Goal: Task Accomplishment & Management: Manage account settings

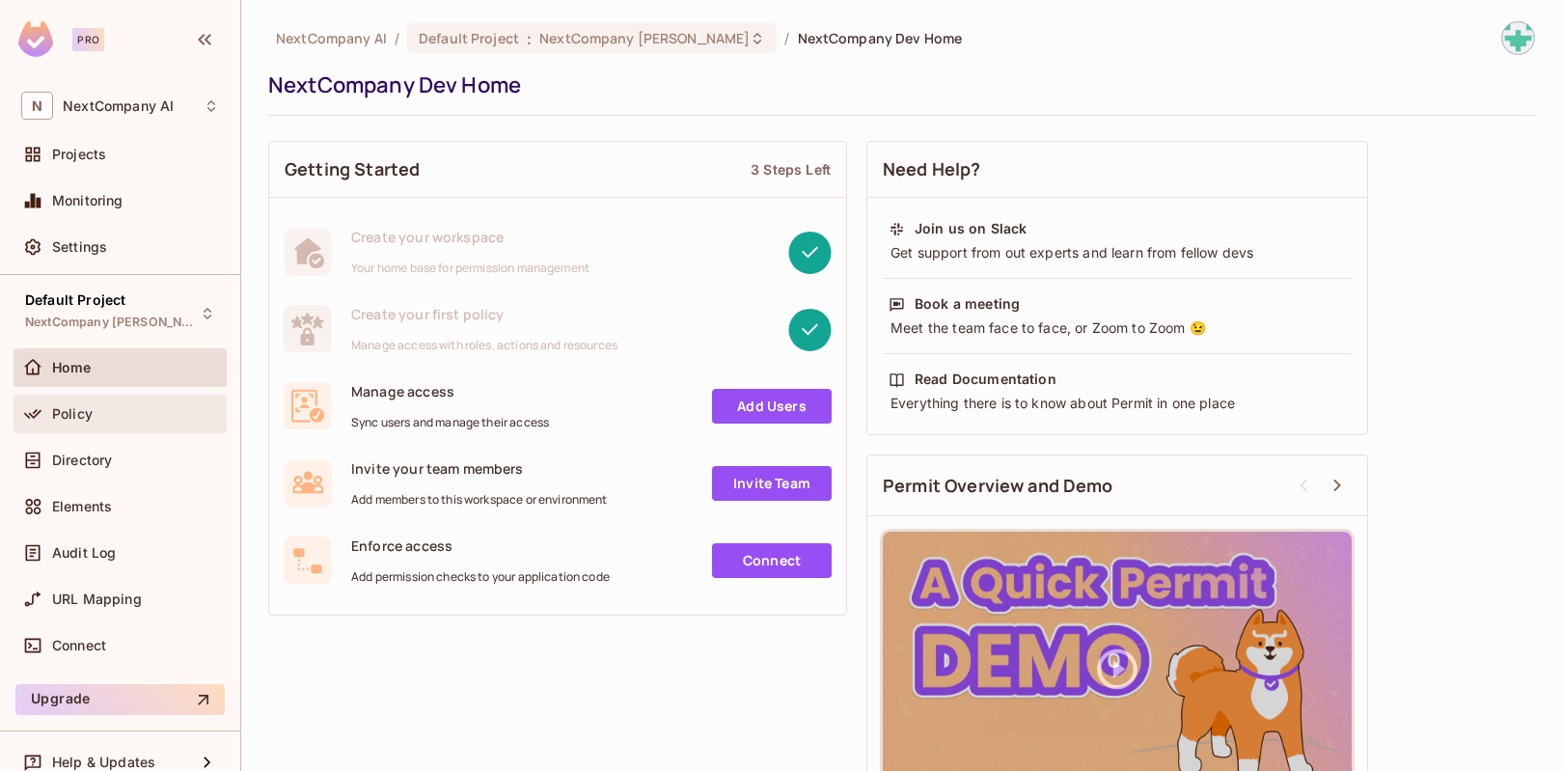
click at [139, 423] on div "Policy" at bounding box center [120, 413] width 198 height 23
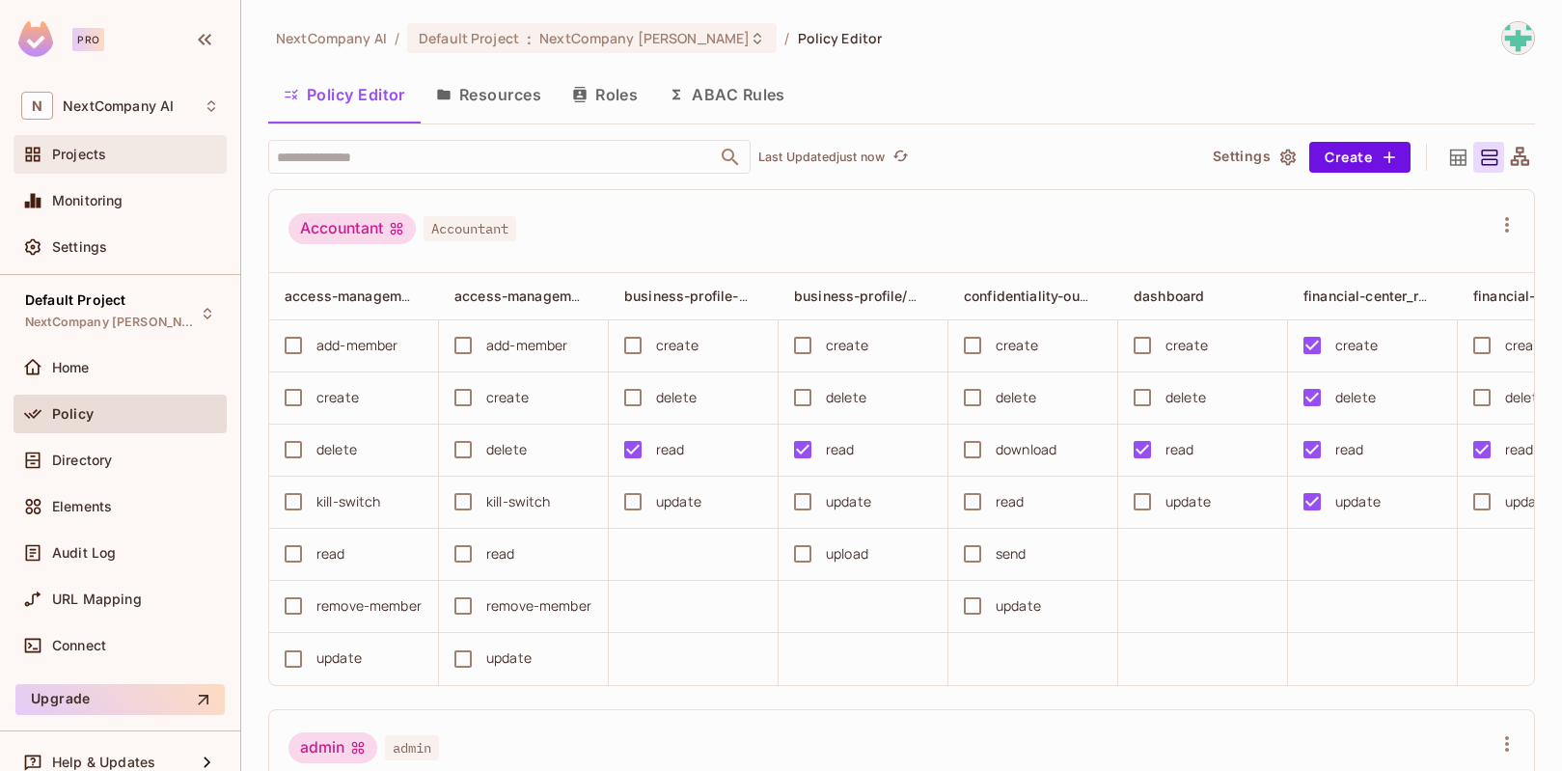
click at [89, 153] on span "Projects" at bounding box center [79, 154] width 54 height 15
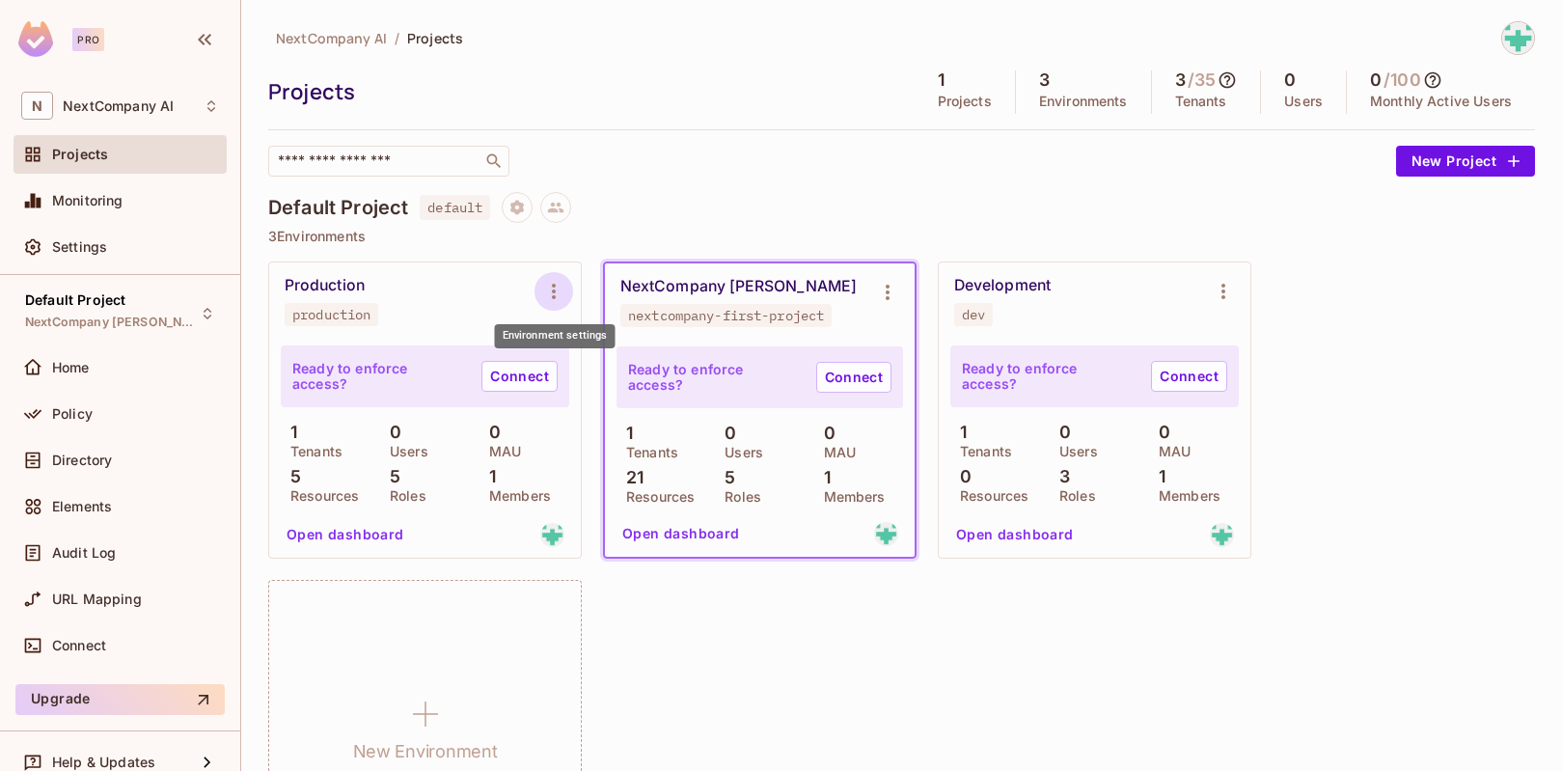
click at [557, 283] on icon "Environment settings" at bounding box center [553, 291] width 23 height 23
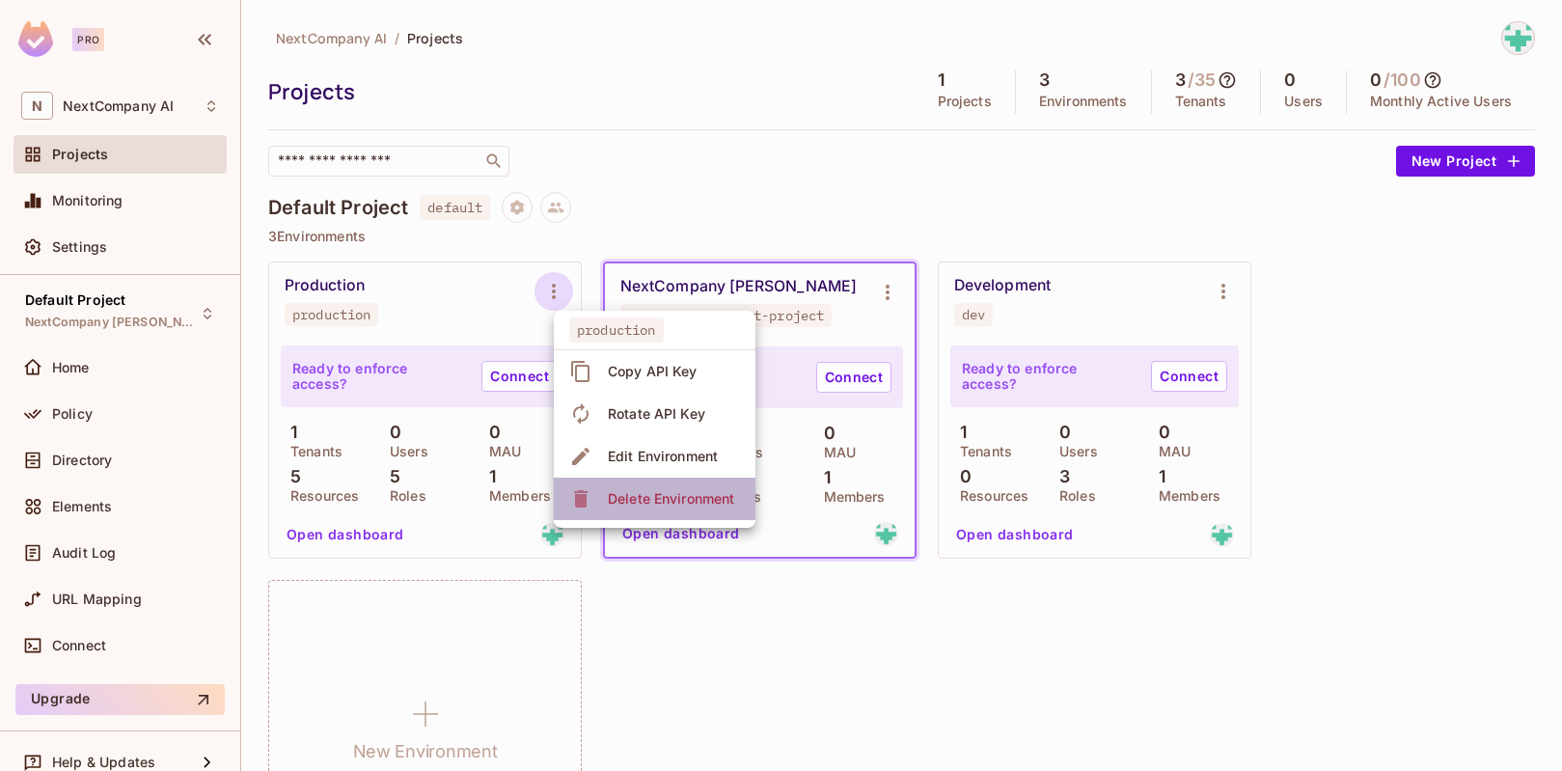
click at [640, 493] on div "Delete Environment" at bounding box center [671, 498] width 126 height 19
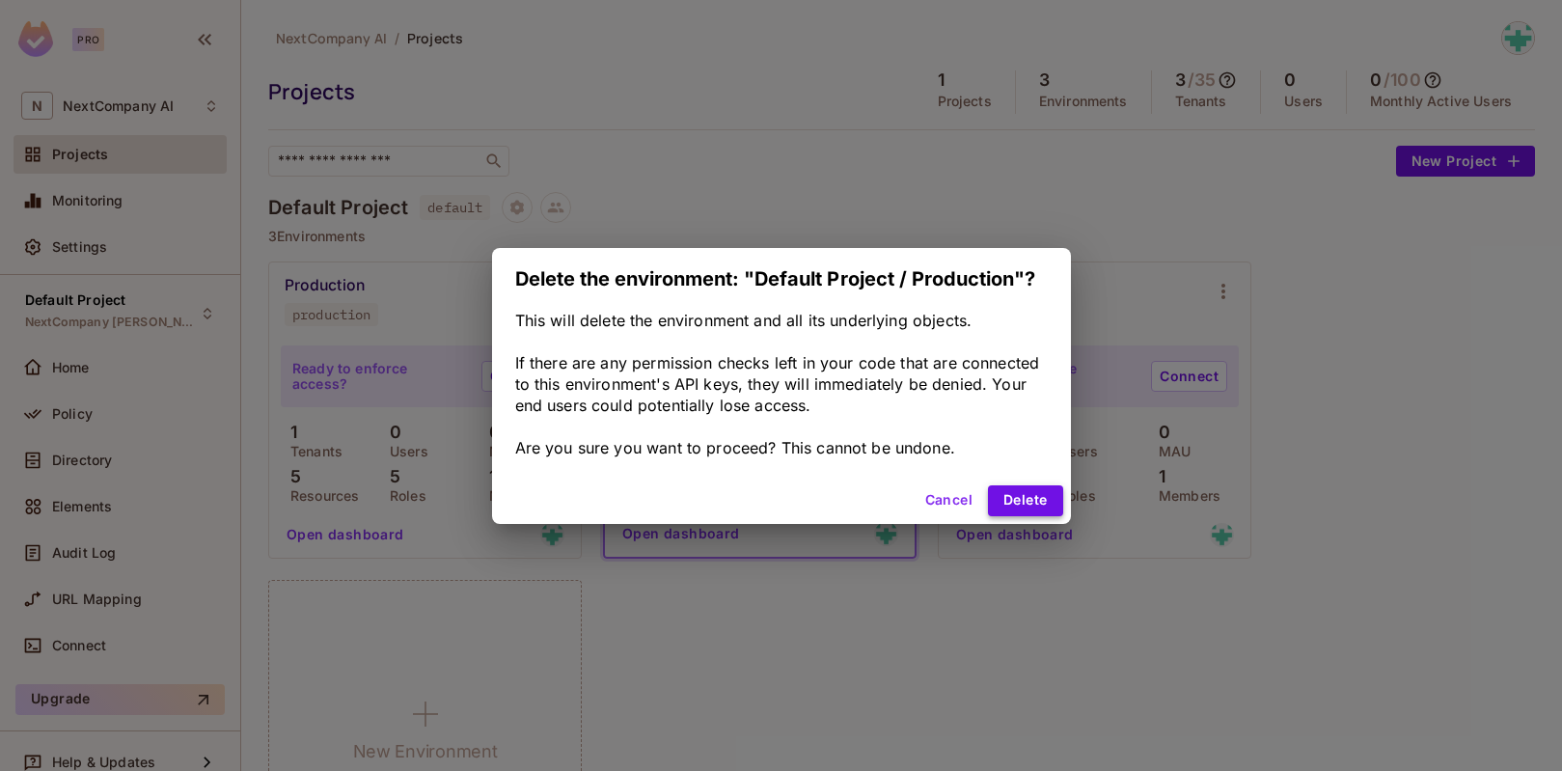
click at [1019, 504] on button "Delete" at bounding box center [1025, 500] width 74 height 31
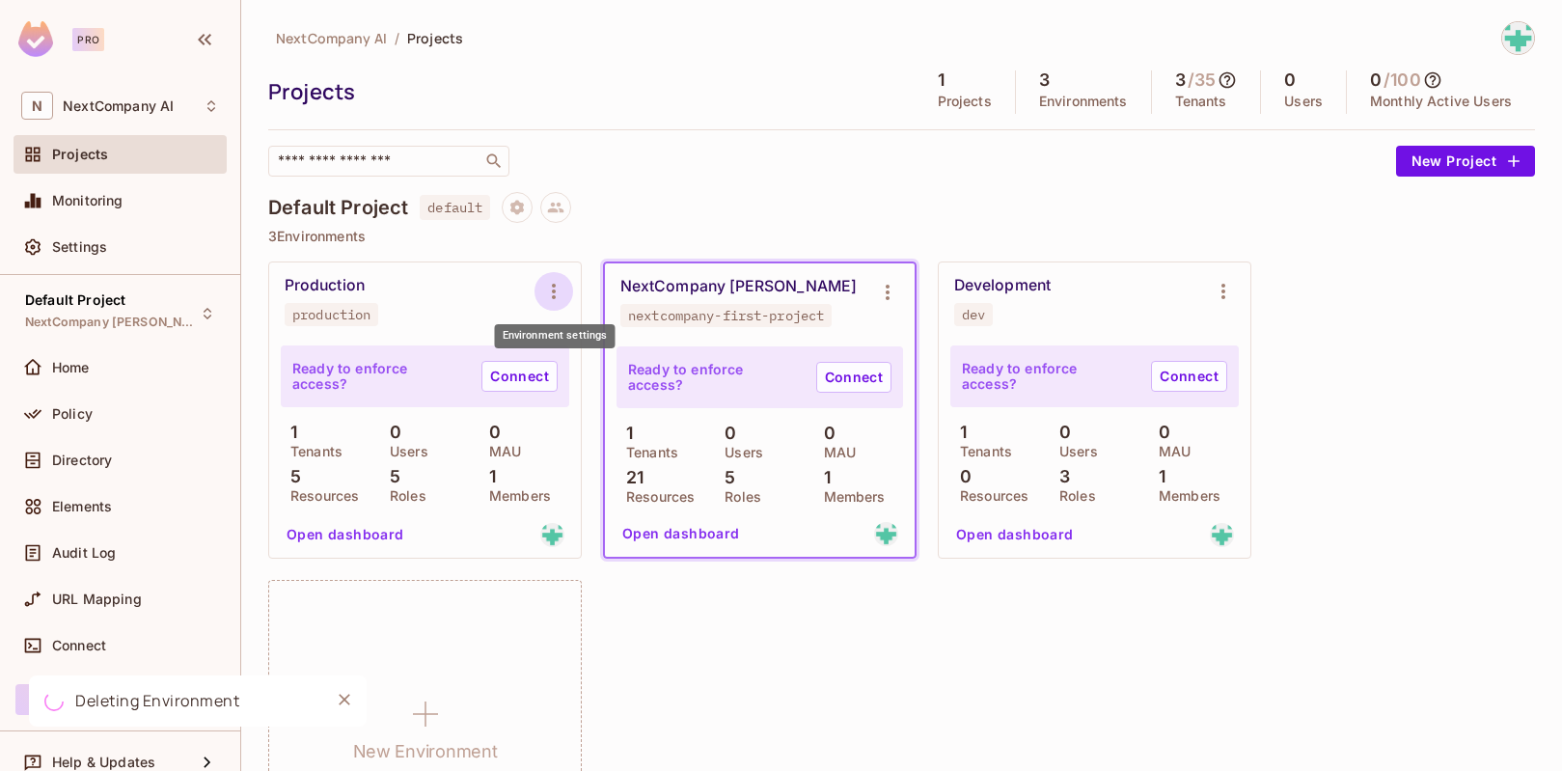
click at [550, 284] on icon "Environment settings" at bounding box center [553, 291] width 23 height 23
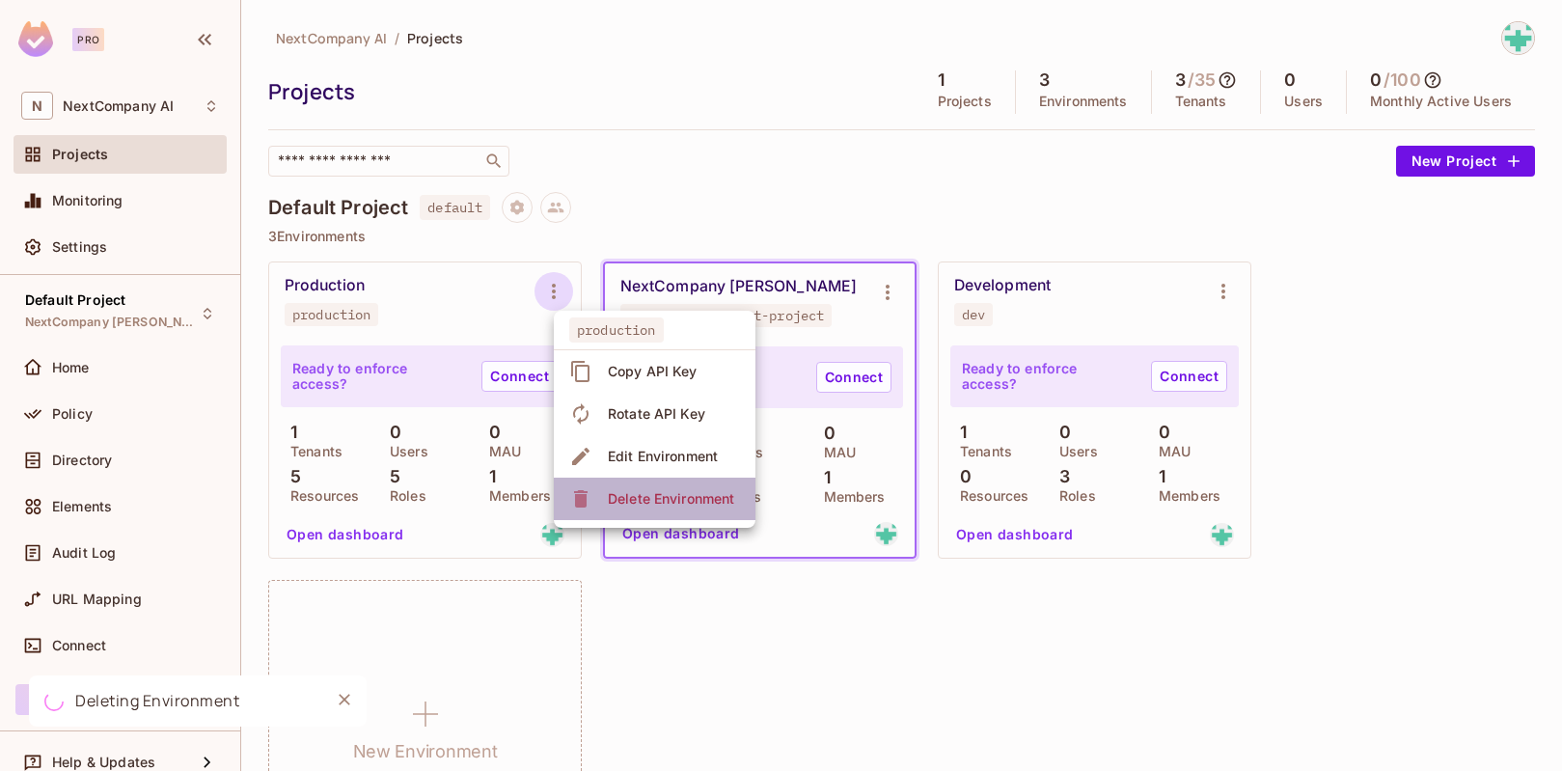
click at [662, 504] on div "Delete Environment" at bounding box center [671, 498] width 126 height 19
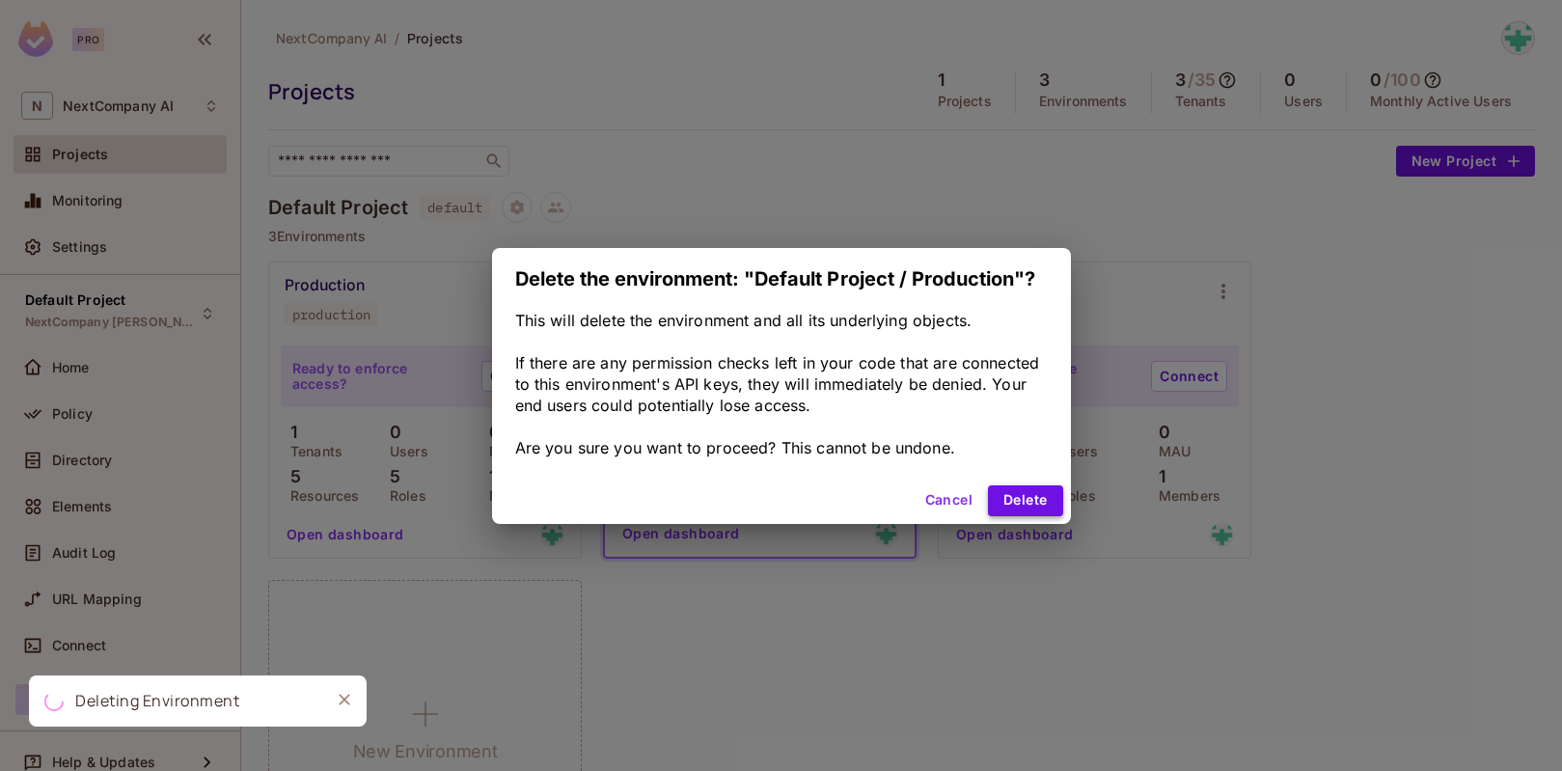
click at [1015, 503] on button "Delete" at bounding box center [1025, 500] width 74 height 31
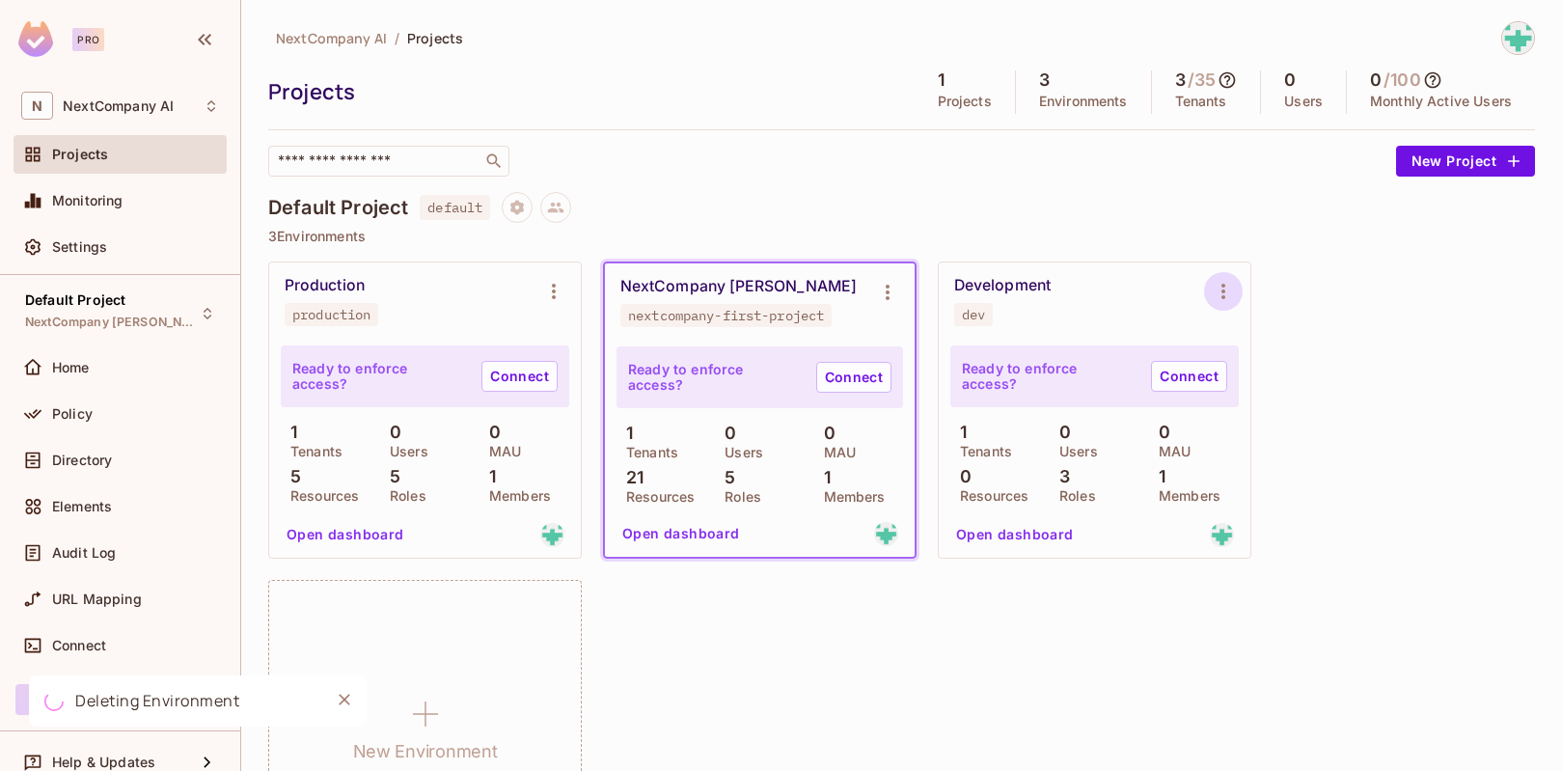
click at [1221, 287] on icon "Environment settings" at bounding box center [1223, 291] width 23 height 23
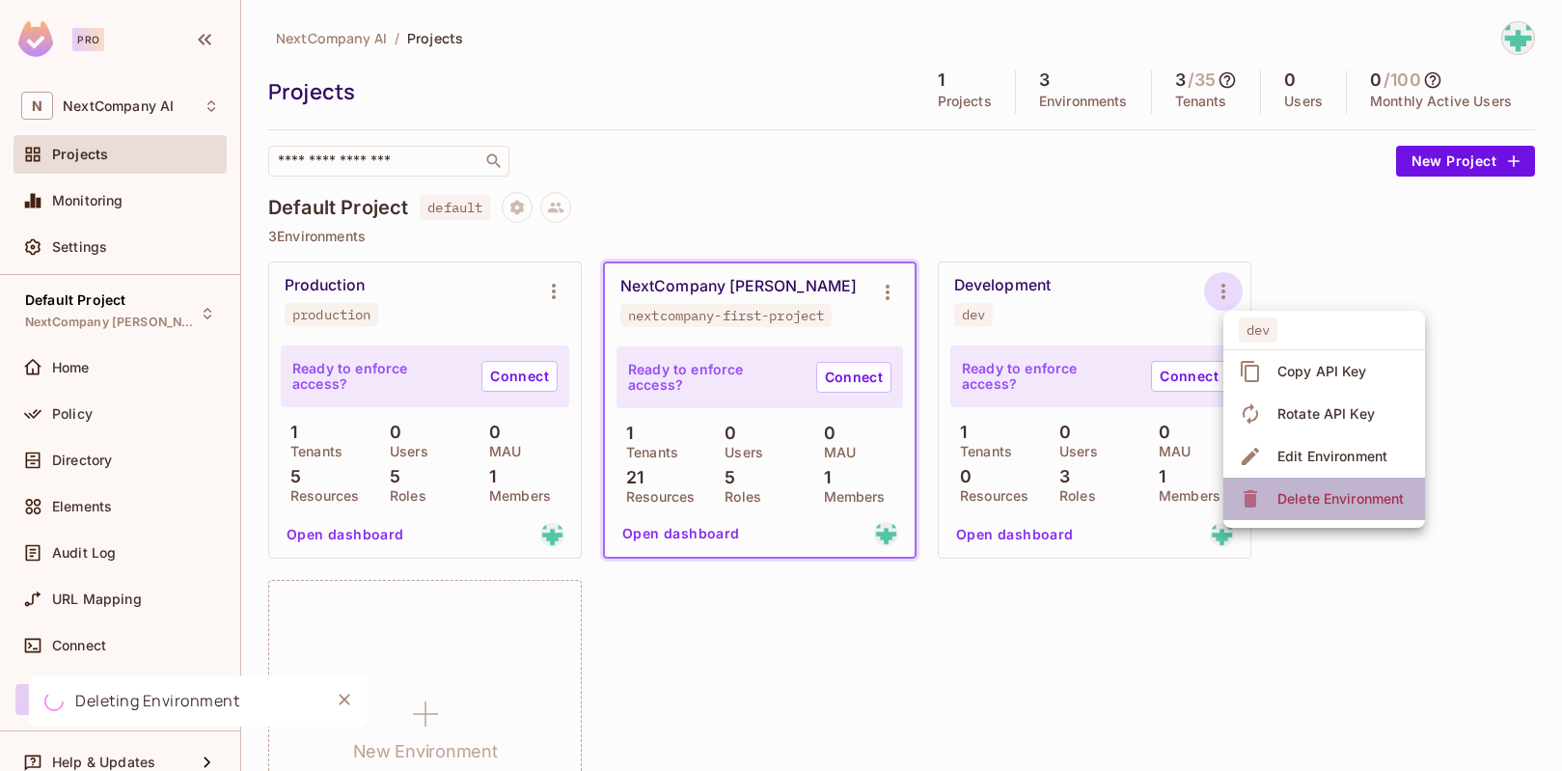
click at [1287, 506] on div "Delete Environment" at bounding box center [1340, 498] width 126 height 19
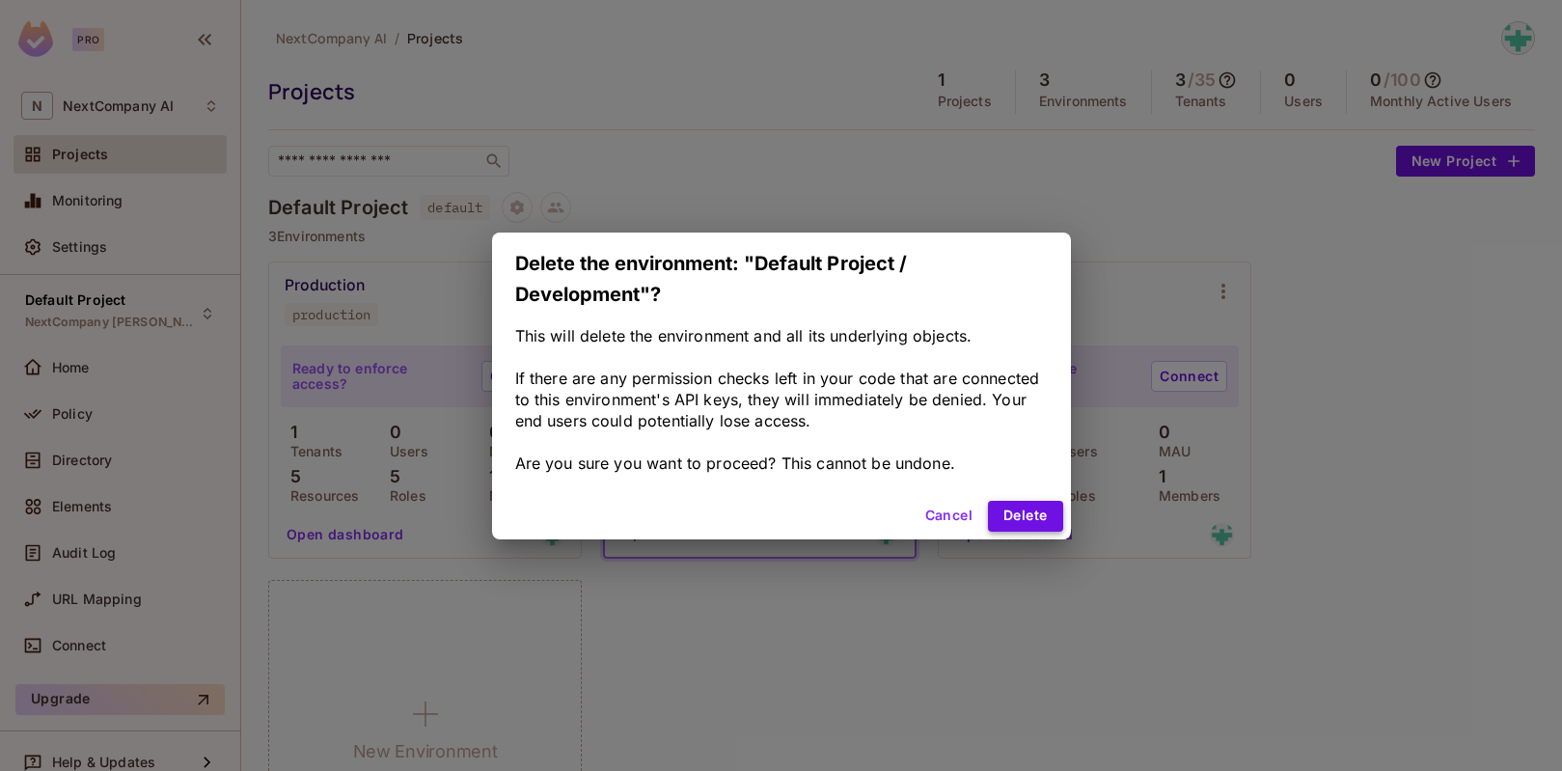
click at [1030, 510] on button "Delete" at bounding box center [1025, 516] width 74 height 31
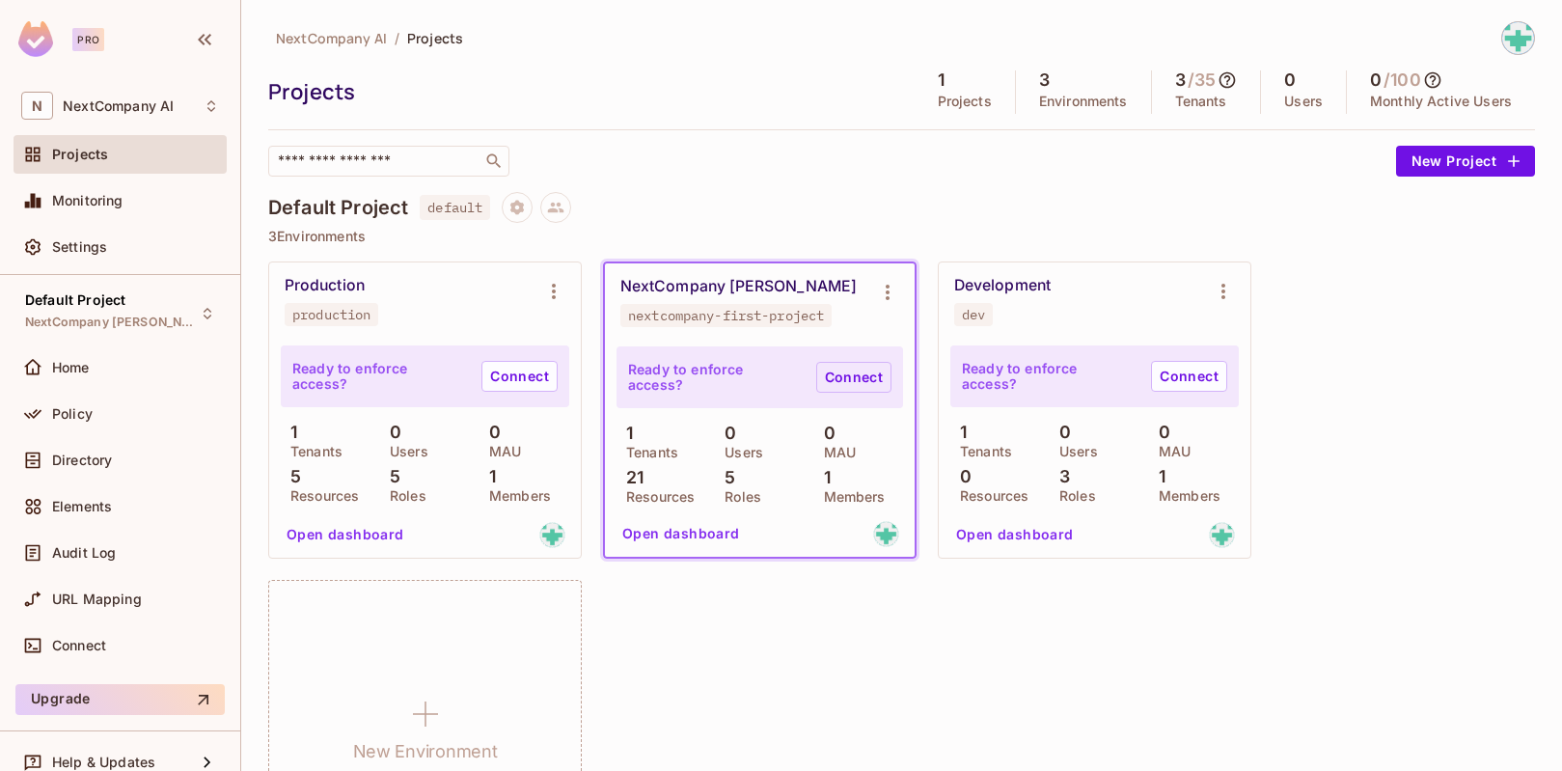
click at [866, 382] on link "Connect" at bounding box center [853, 377] width 75 height 31
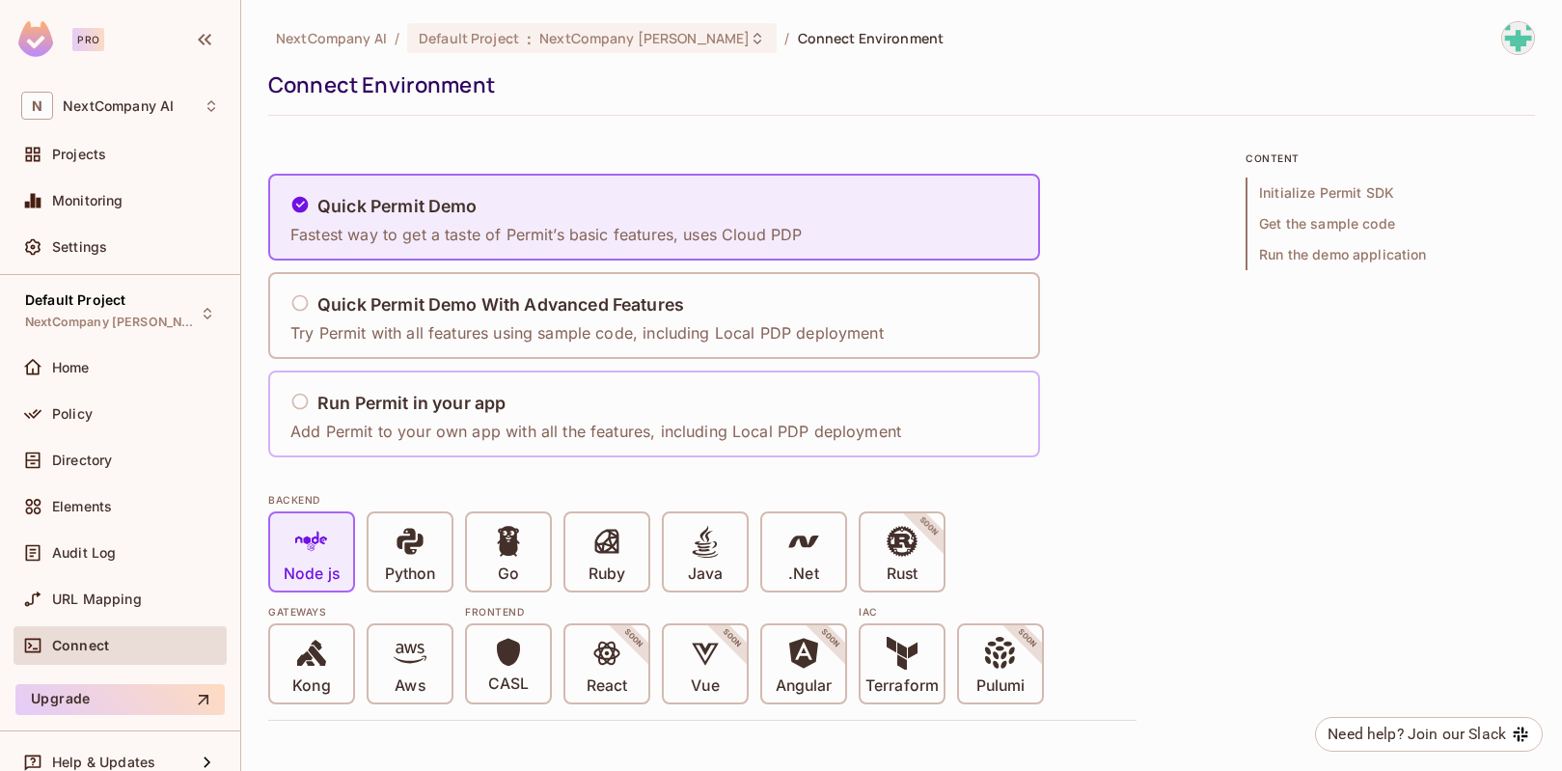
click at [367, 415] on div "Run Permit in your app Add Permit to your own app with all the features, includ…" at bounding box center [595, 414] width 611 height 57
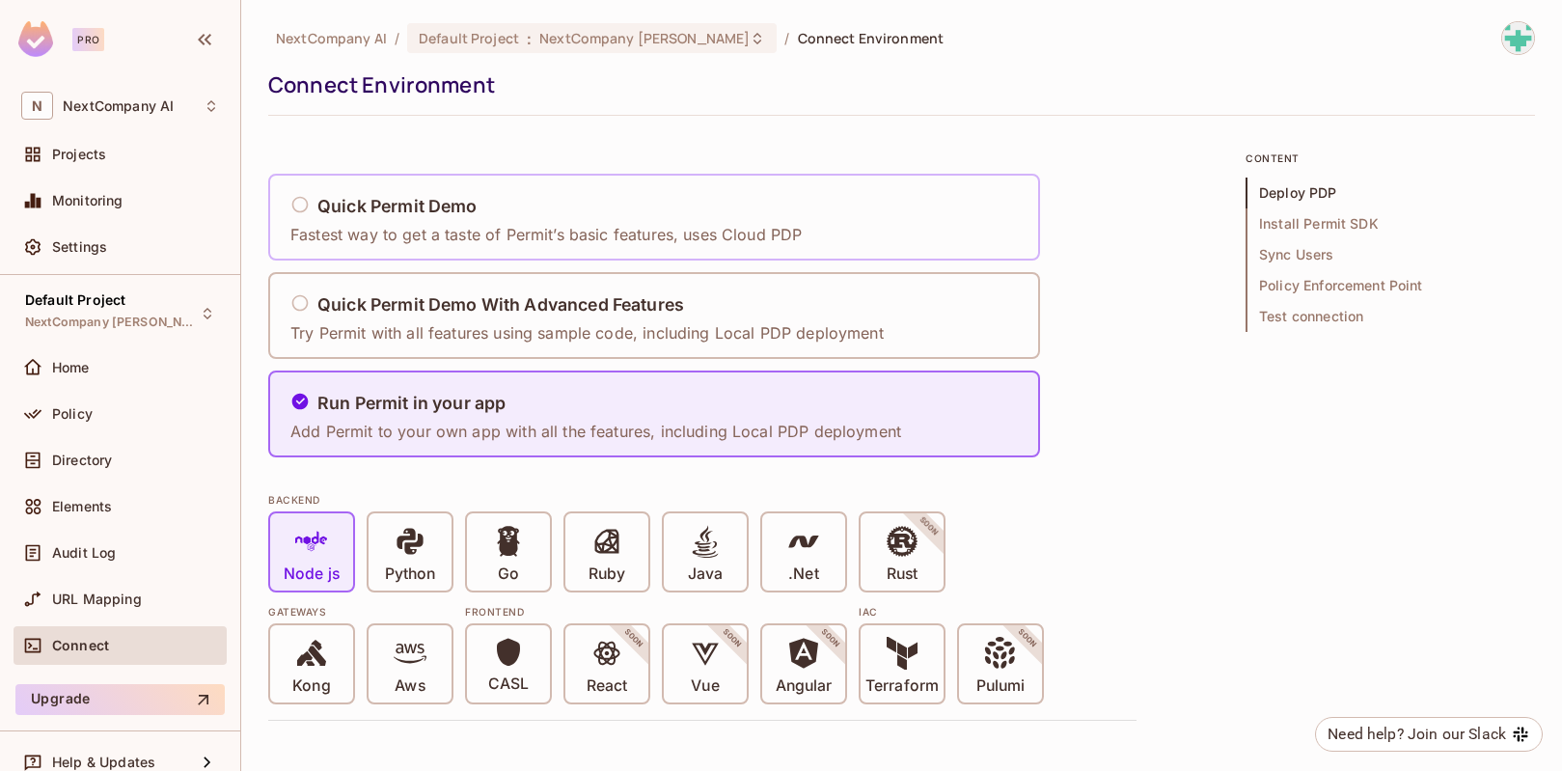
click at [286, 207] on div "Quick Permit Demo Fastest way to get a taste of Permit’s basic features, uses C…" at bounding box center [654, 217] width 772 height 87
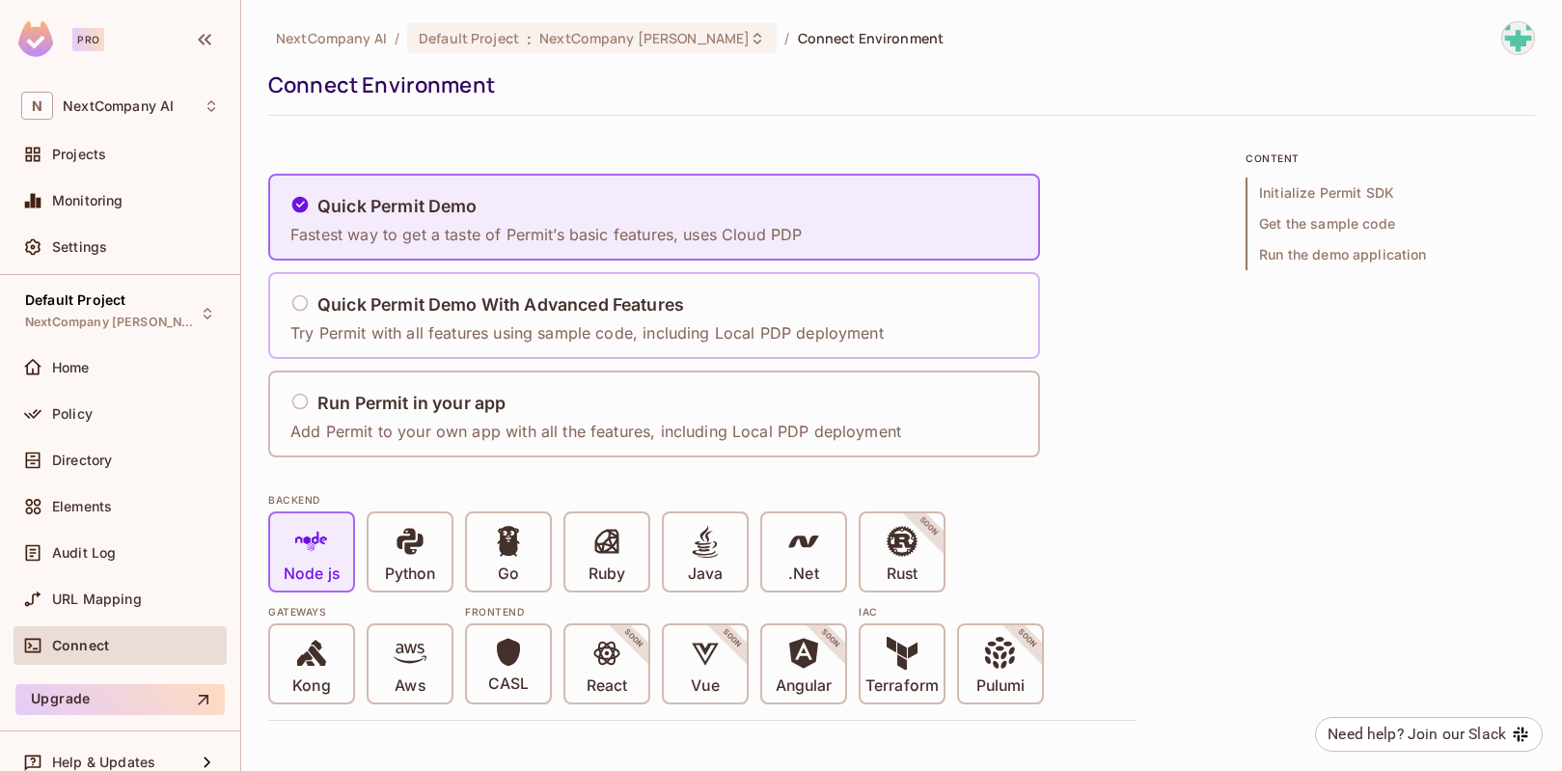
click at [308, 324] on p "Try Permit with all features using sample code, including Local PDP deployment" at bounding box center [586, 332] width 593 height 21
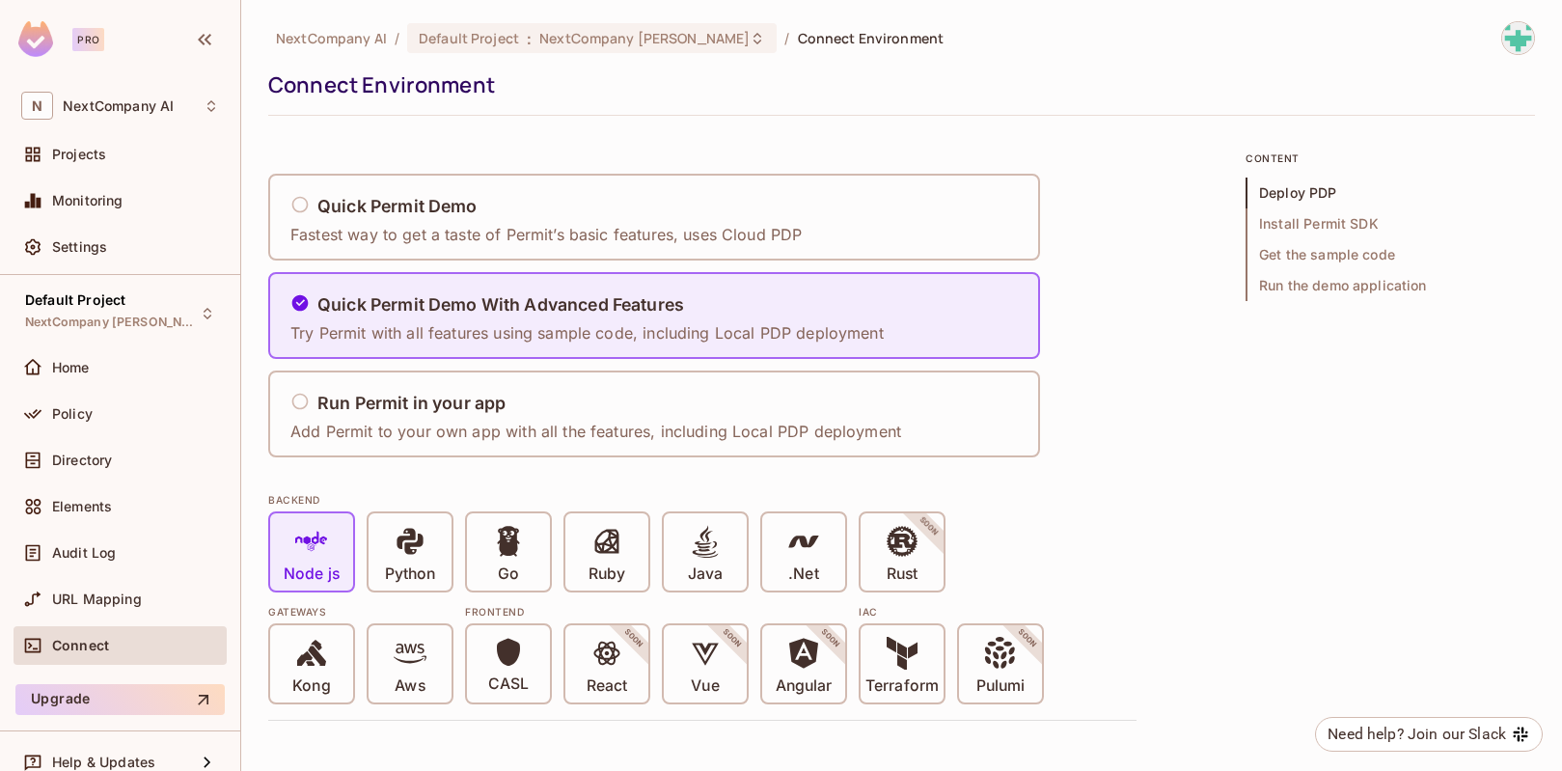
drag, startPoint x: 460, startPoint y: 147, endPoint x: 450, endPoint y: 142, distance: 11.7
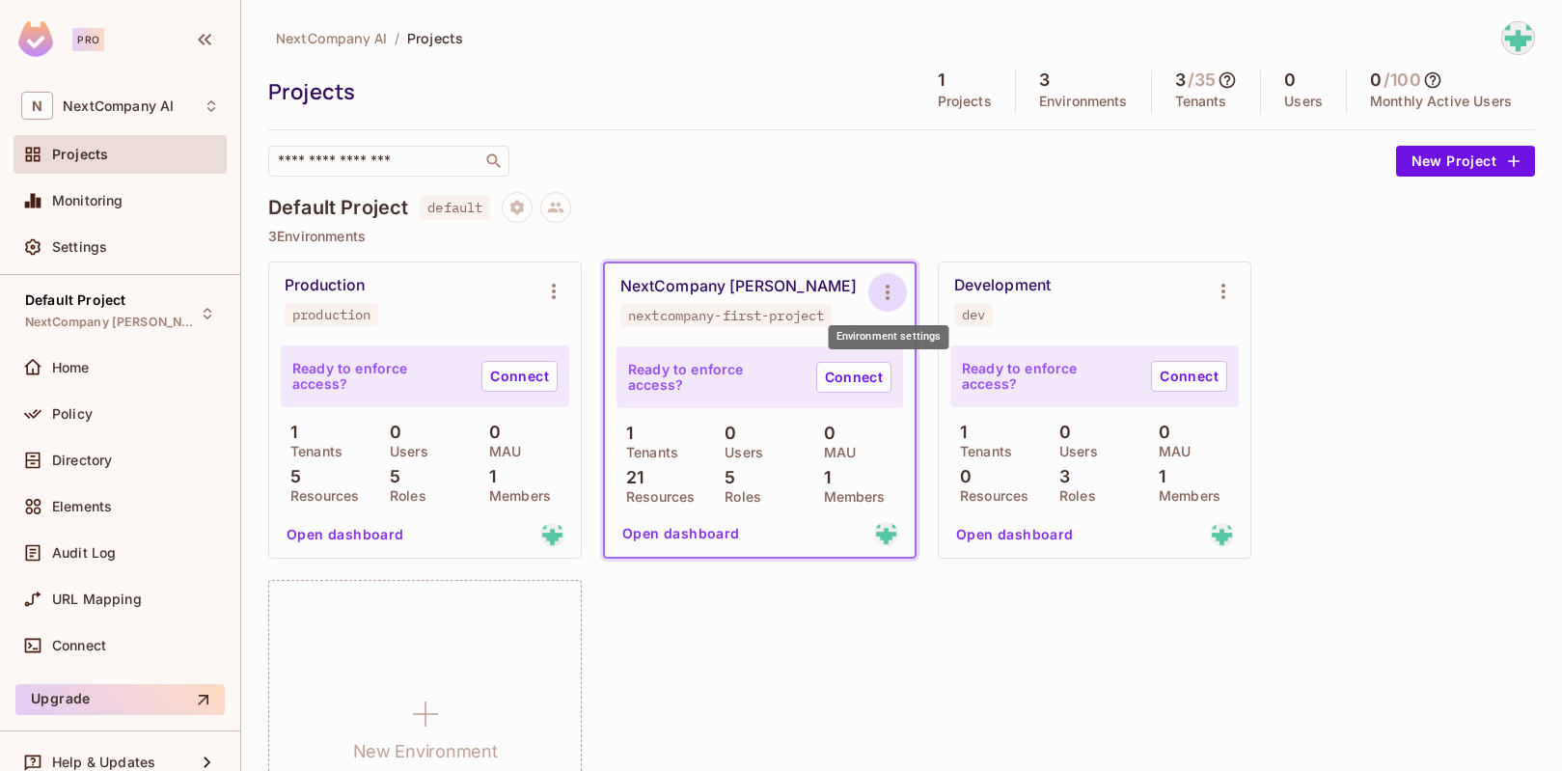
click at [895, 295] on icon "Environment settings" at bounding box center [887, 292] width 23 height 23
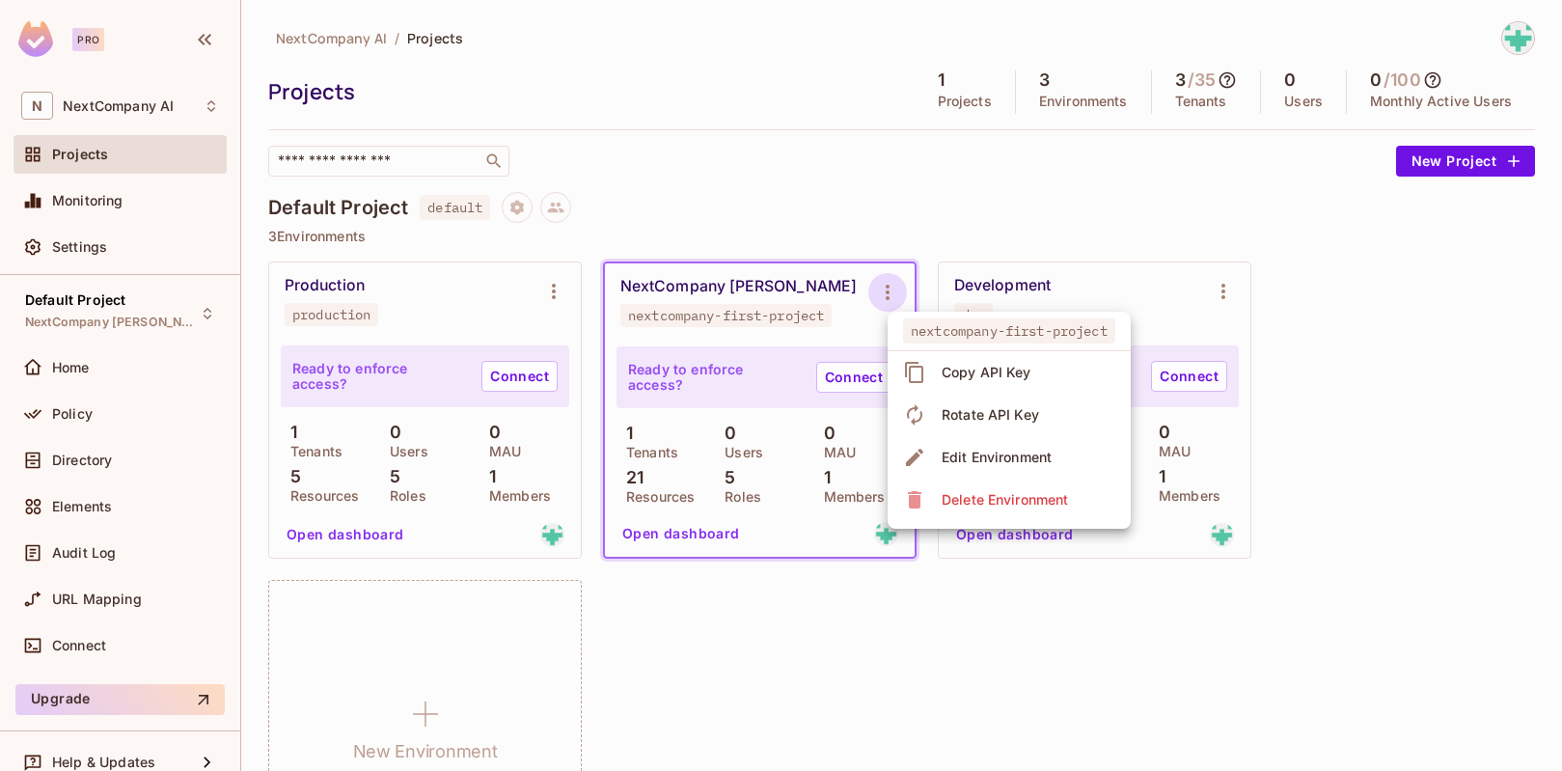
drag, startPoint x: 437, startPoint y: 307, endPoint x: 464, endPoint y: 302, distance: 27.4
click at [438, 307] on div at bounding box center [781, 385] width 1562 height 771
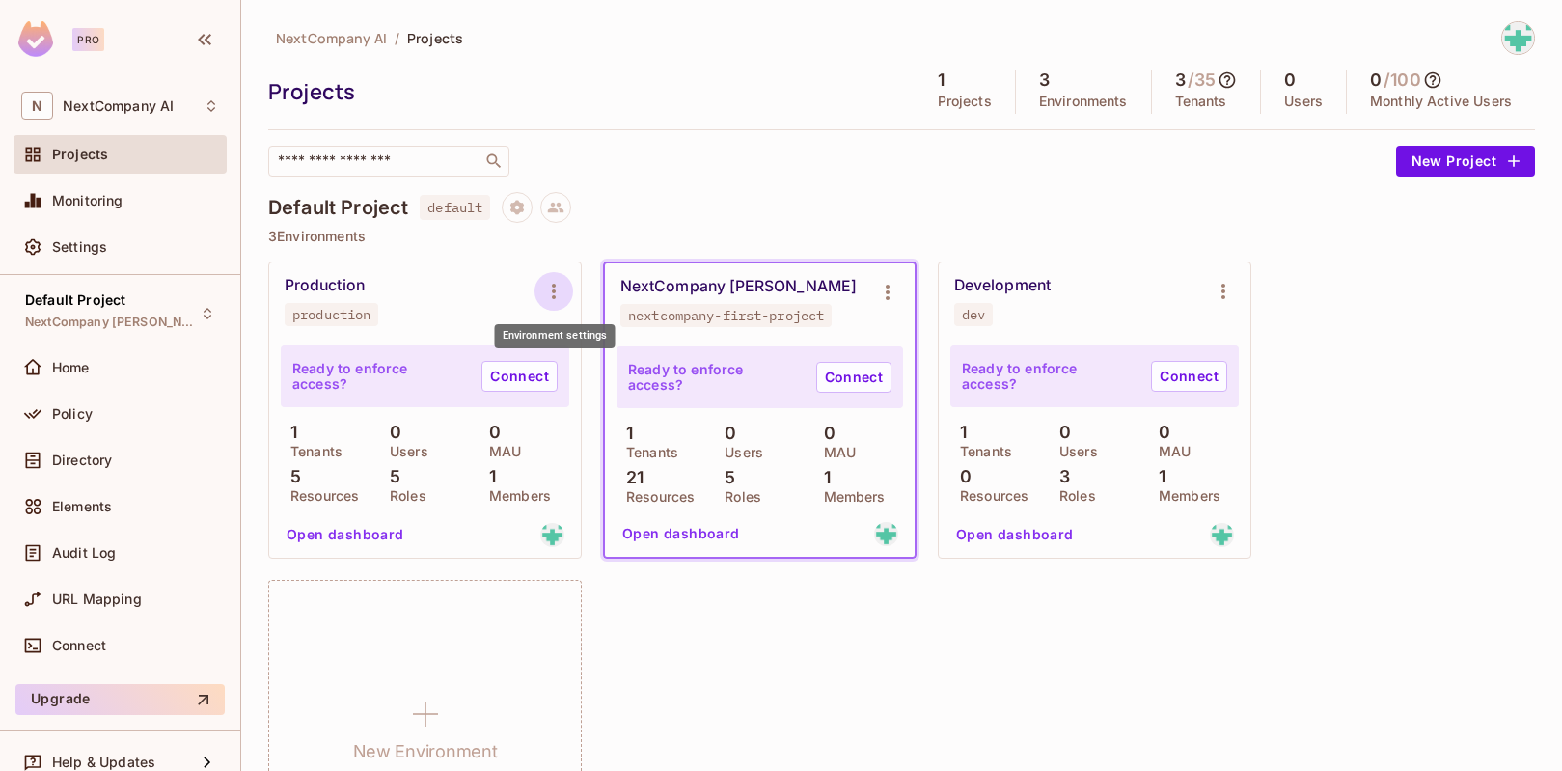
click at [551, 286] on icon "Environment settings" at bounding box center [553, 291] width 23 height 23
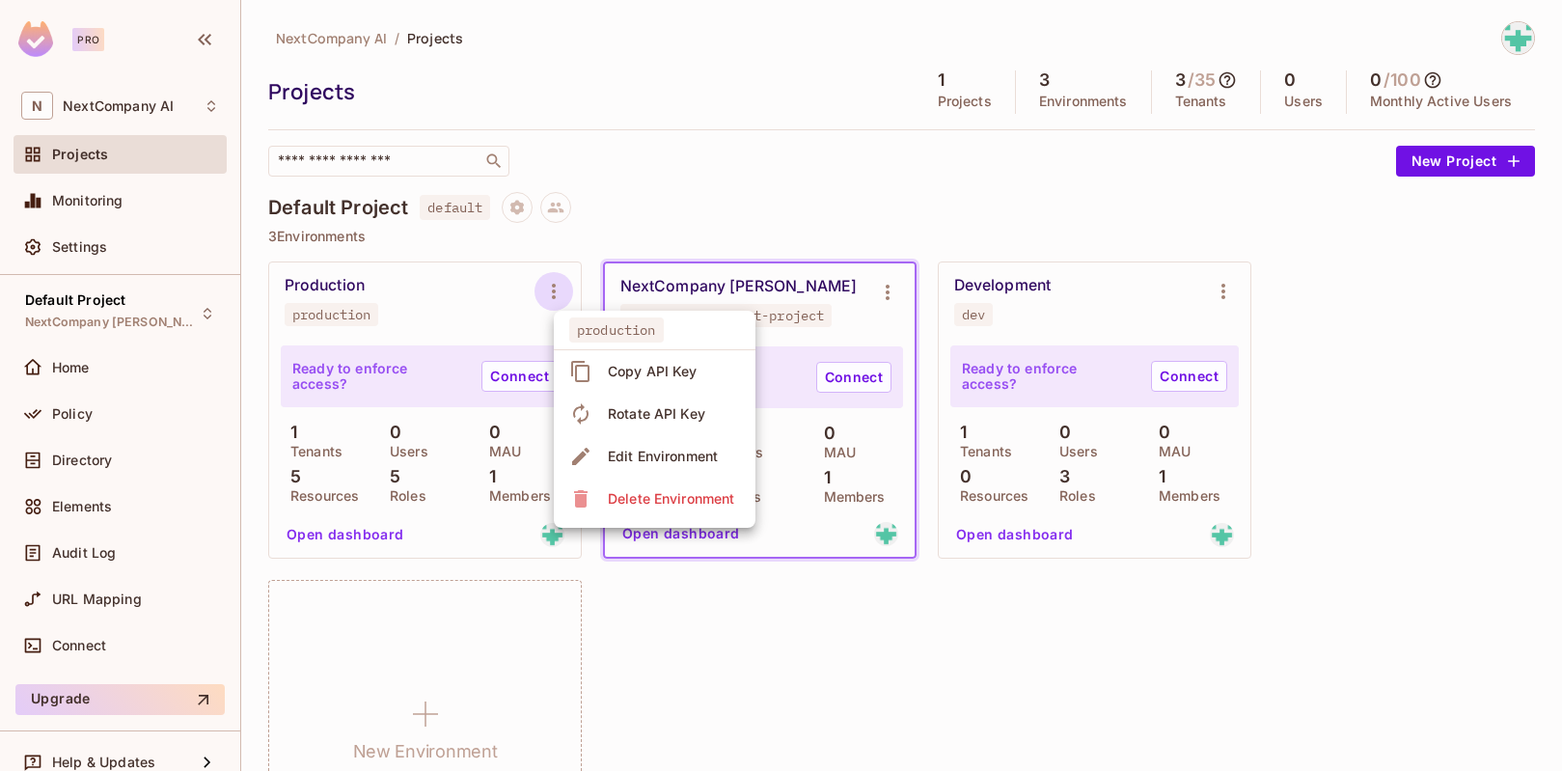
click at [601, 492] on div "Delete Environment" at bounding box center [654, 498] width 171 height 31
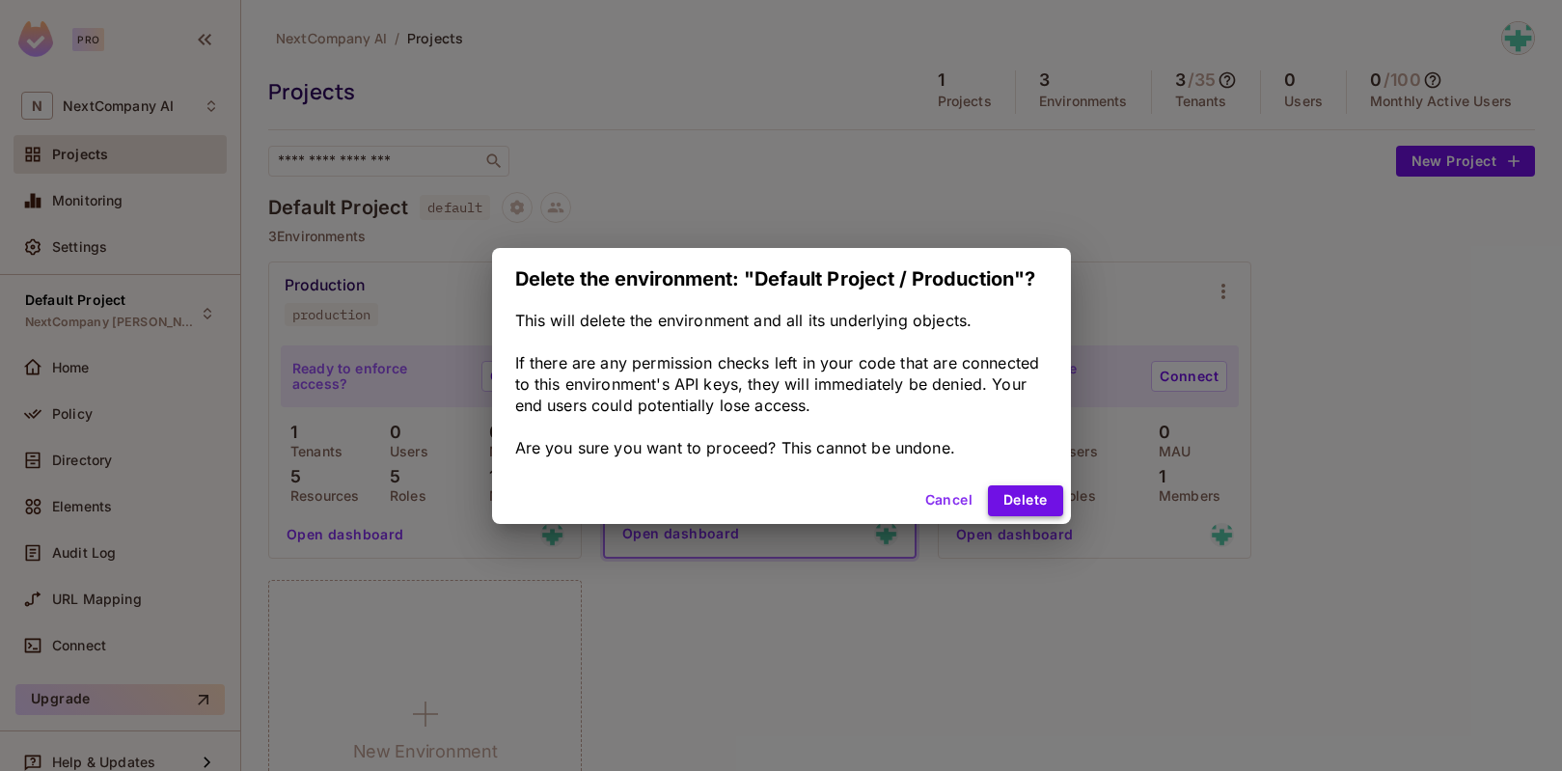
click at [1022, 495] on button "Delete" at bounding box center [1025, 500] width 74 height 31
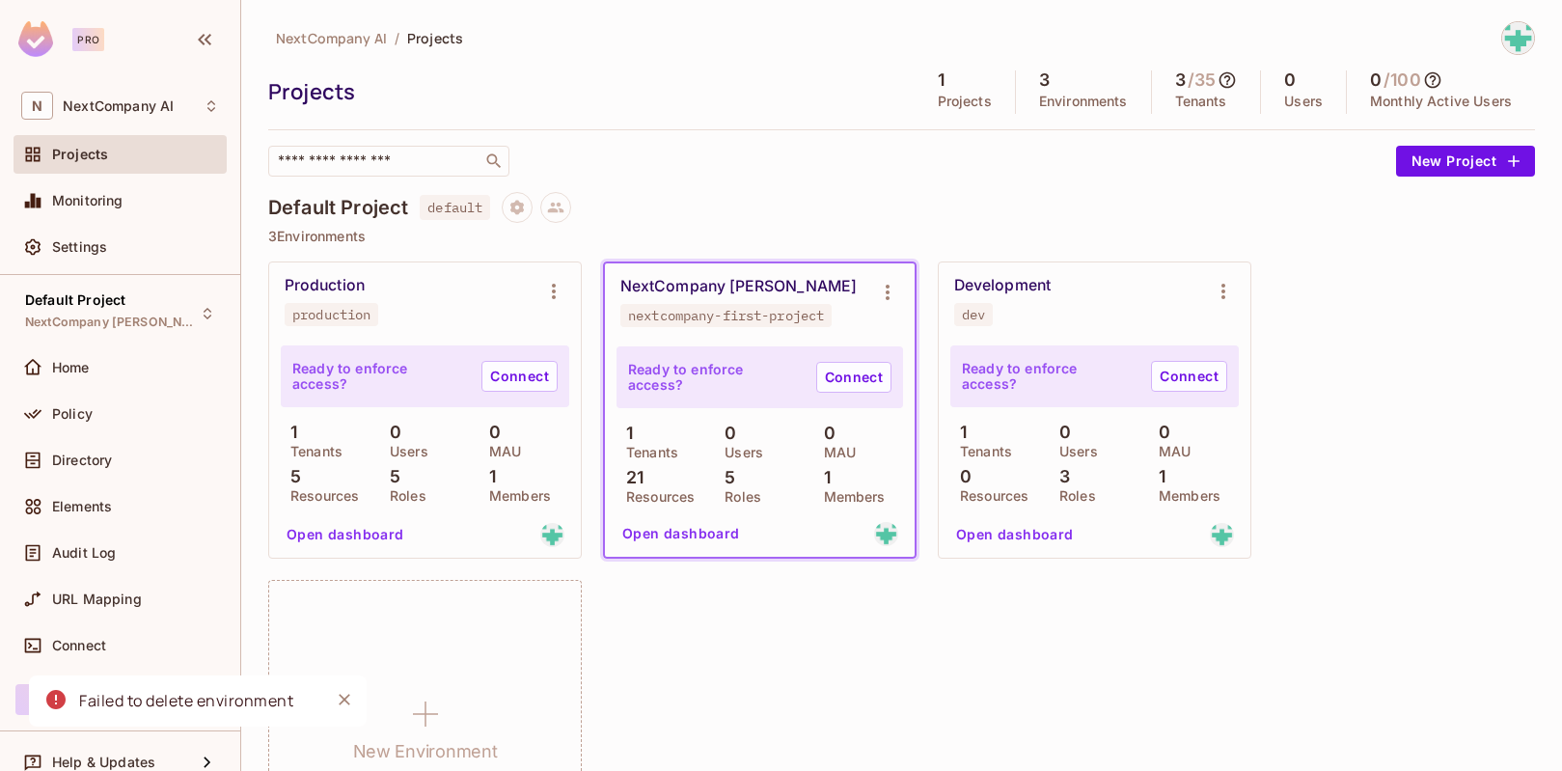
click at [821, 309] on div "nextcompany-first-project" at bounding box center [726, 315] width 196 height 15
drag, startPoint x: 833, startPoint y: 313, endPoint x: 613, endPoint y: 305, distance: 220.1
click at [613, 305] on div "NextCompany Dev nextcompany-first-project" at bounding box center [760, 301] width 310 height 77
copy div "nextcompany-first-project"
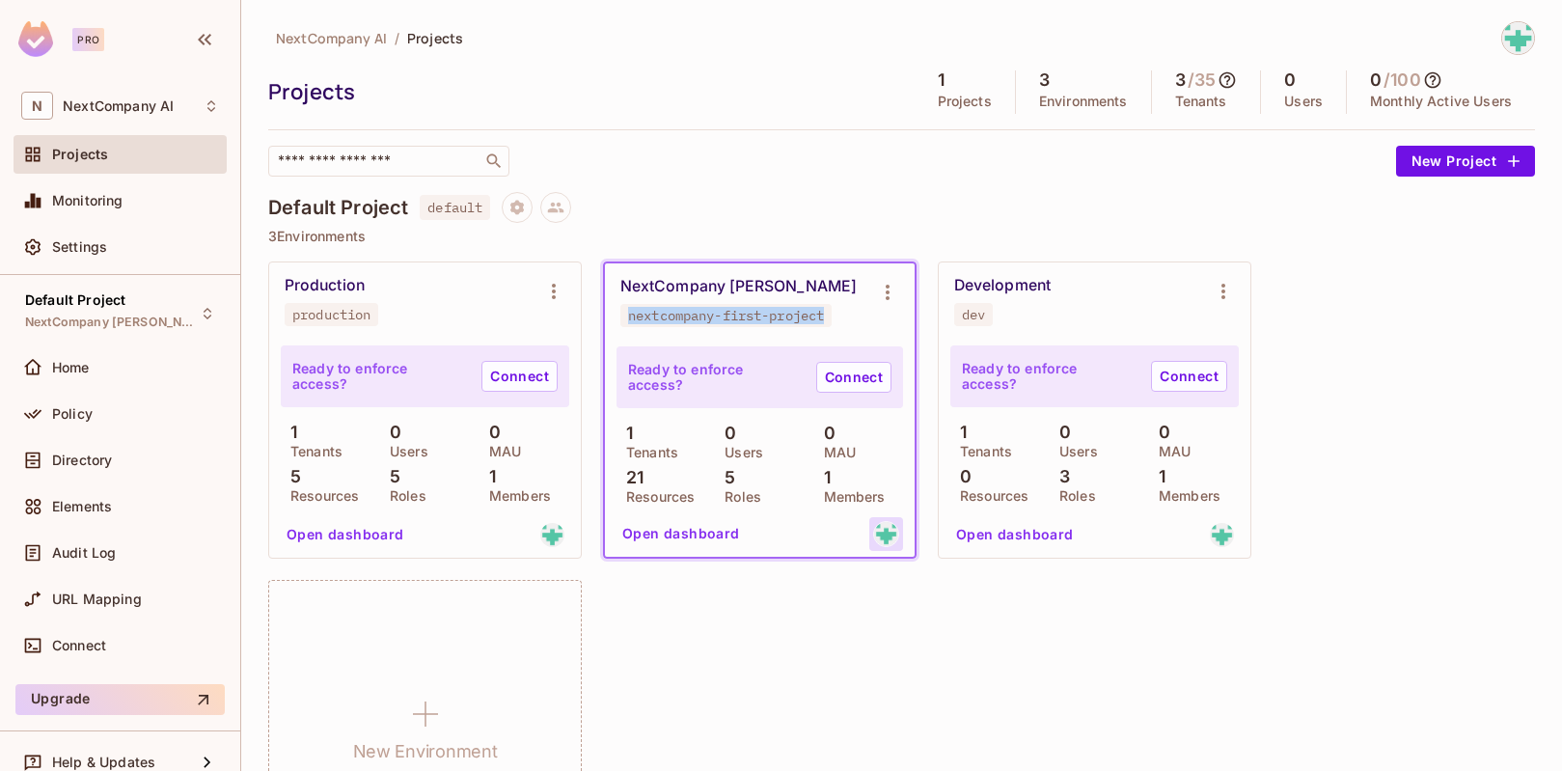
click at [892, 530] on img at bounding box center [886, 534] width 24 height 24
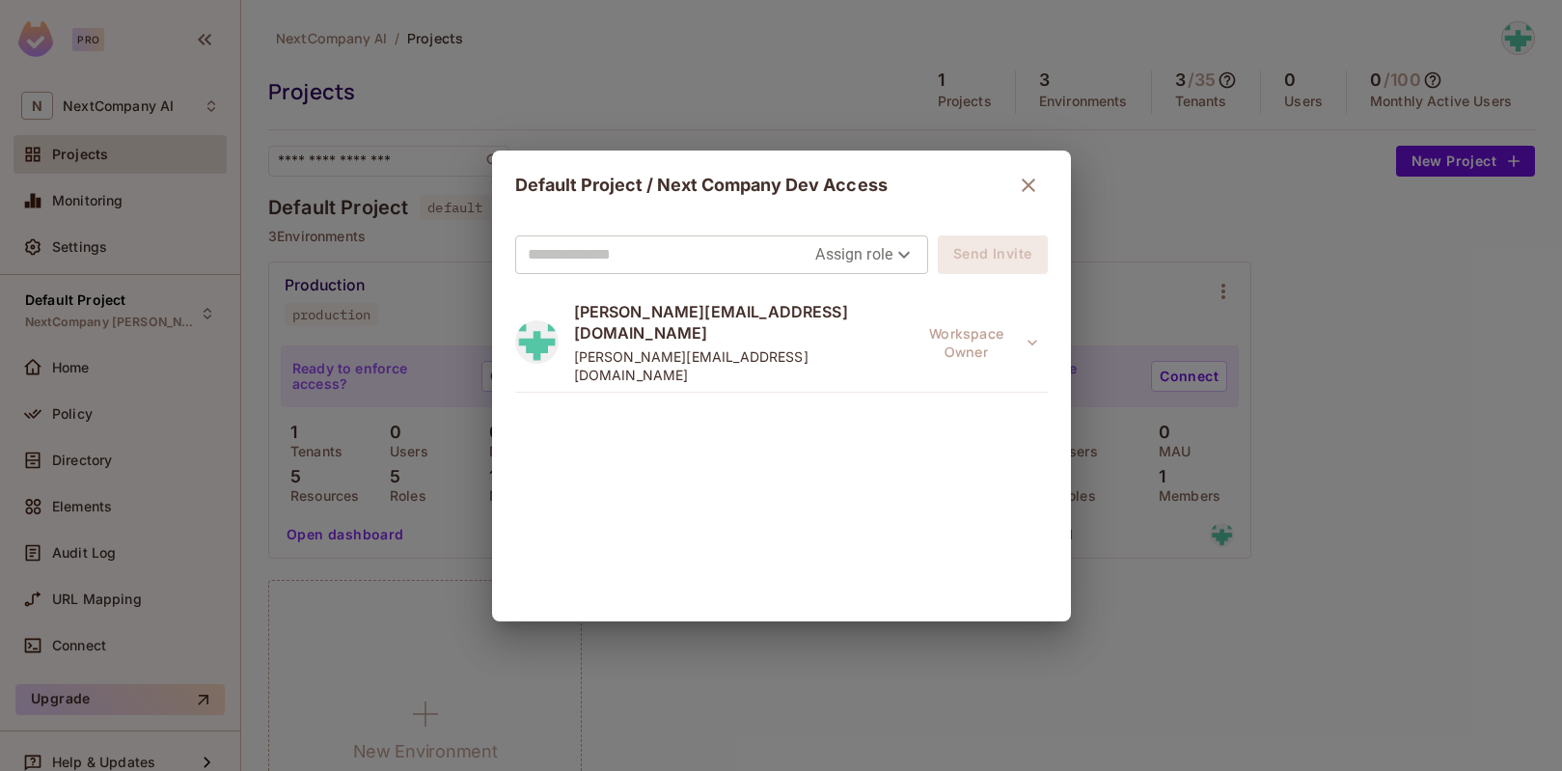
click at [888, 261] on body "Pro N NextCompany AI Projects Monitoring Settings Default Project NextCompany D…" at bounding box center [781, 385] width 1562 height 771
click at [903, 219] on div at bounding box center [781, 385] width 1562 height 771
click at [1017, 186] on icon "button" at bounding box center [1028, 185] width 23 height 23
